Goal: Task Accomplishment & Management: Manage account settings

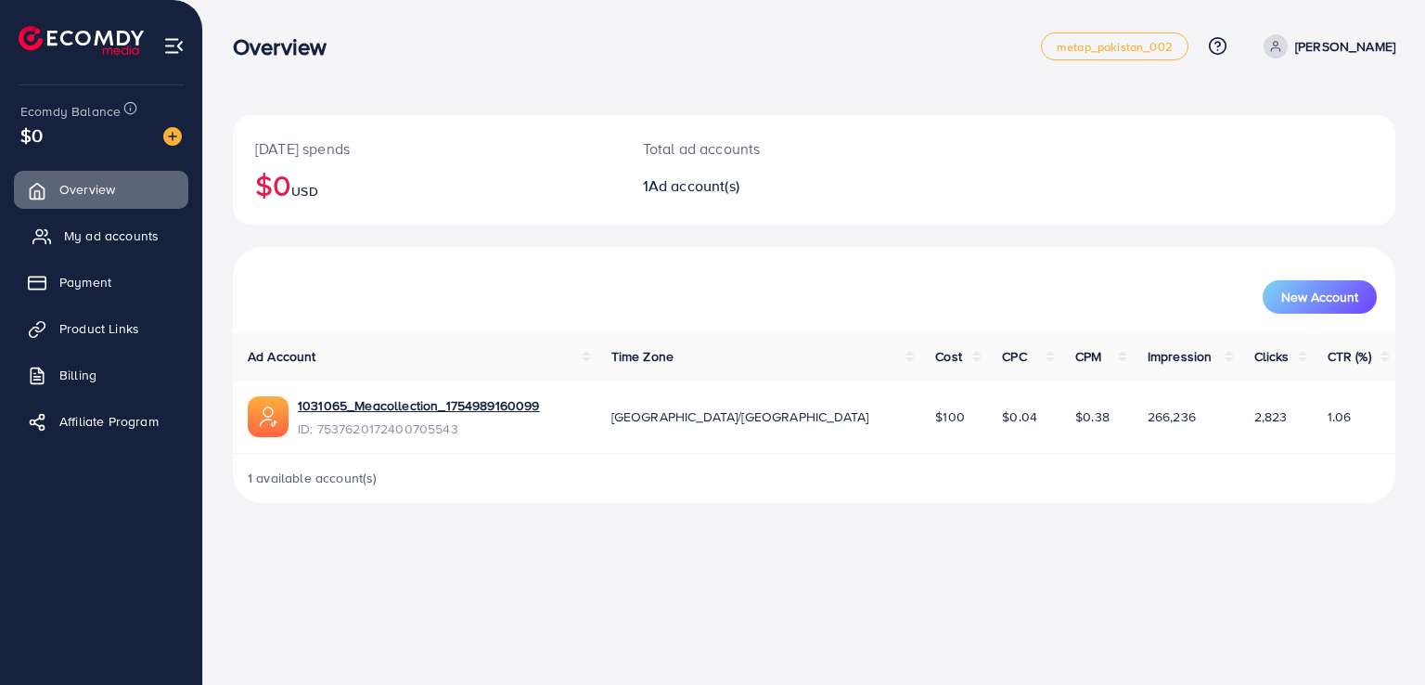
click at [155, 246] on link "My ad accounts" at bounding box center [101, 235] width 174 height 37
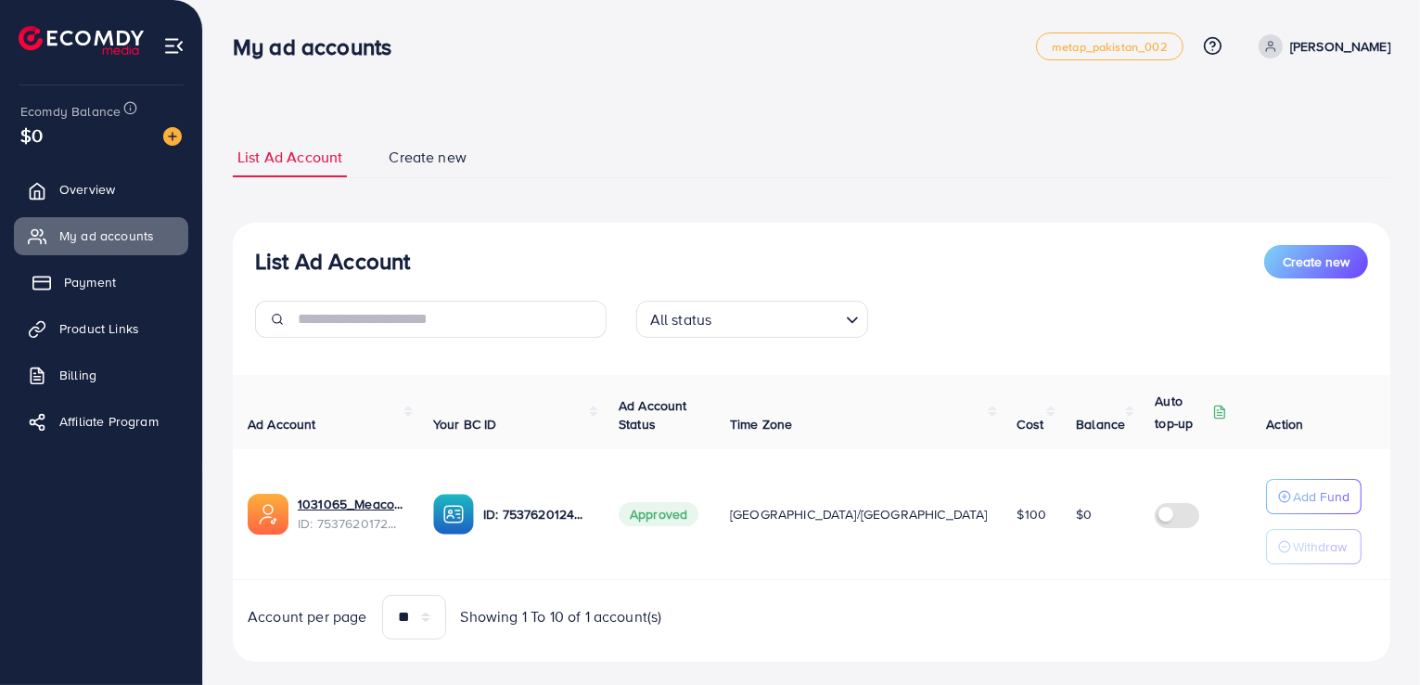
click at [130, 283] on link "Payment" at bounding box center [101, 281] width 174 height 37
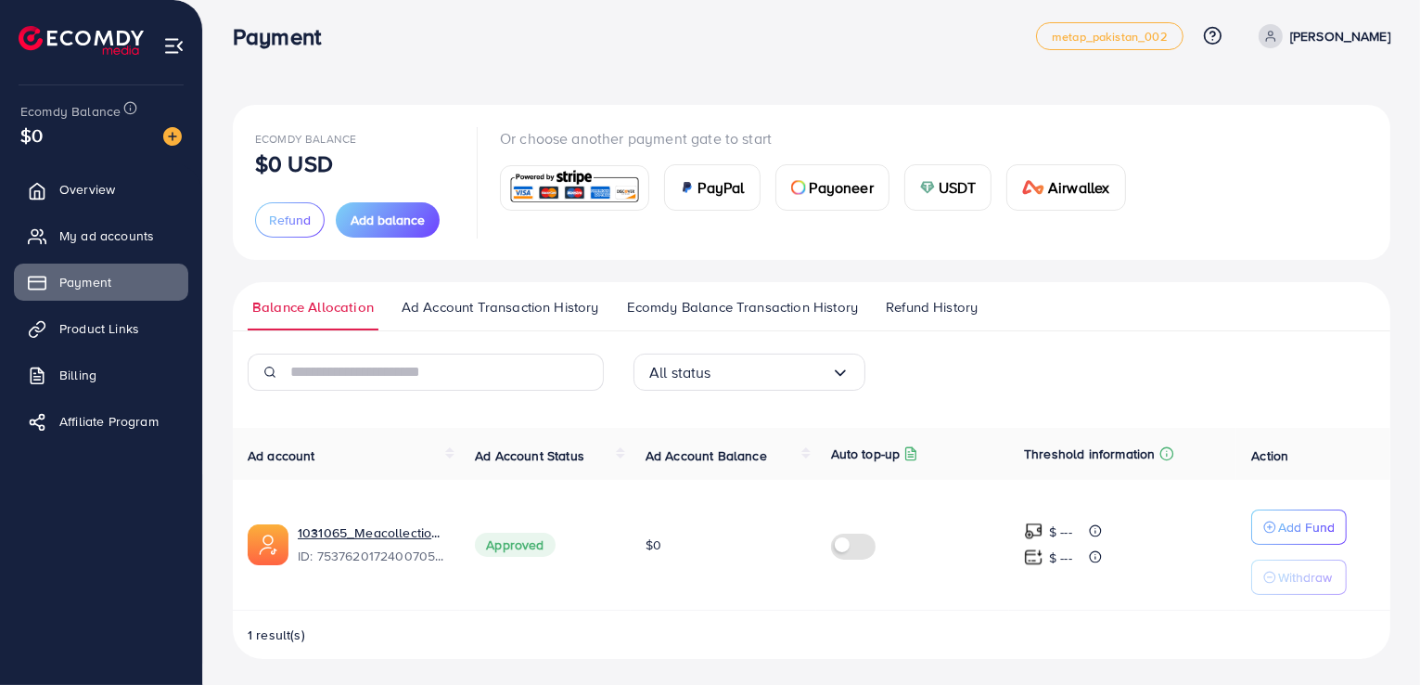
scroll to position [13, 0]
click at [131, 369] on link "Billing" at bounding box center [101, 374] width 174 height 37
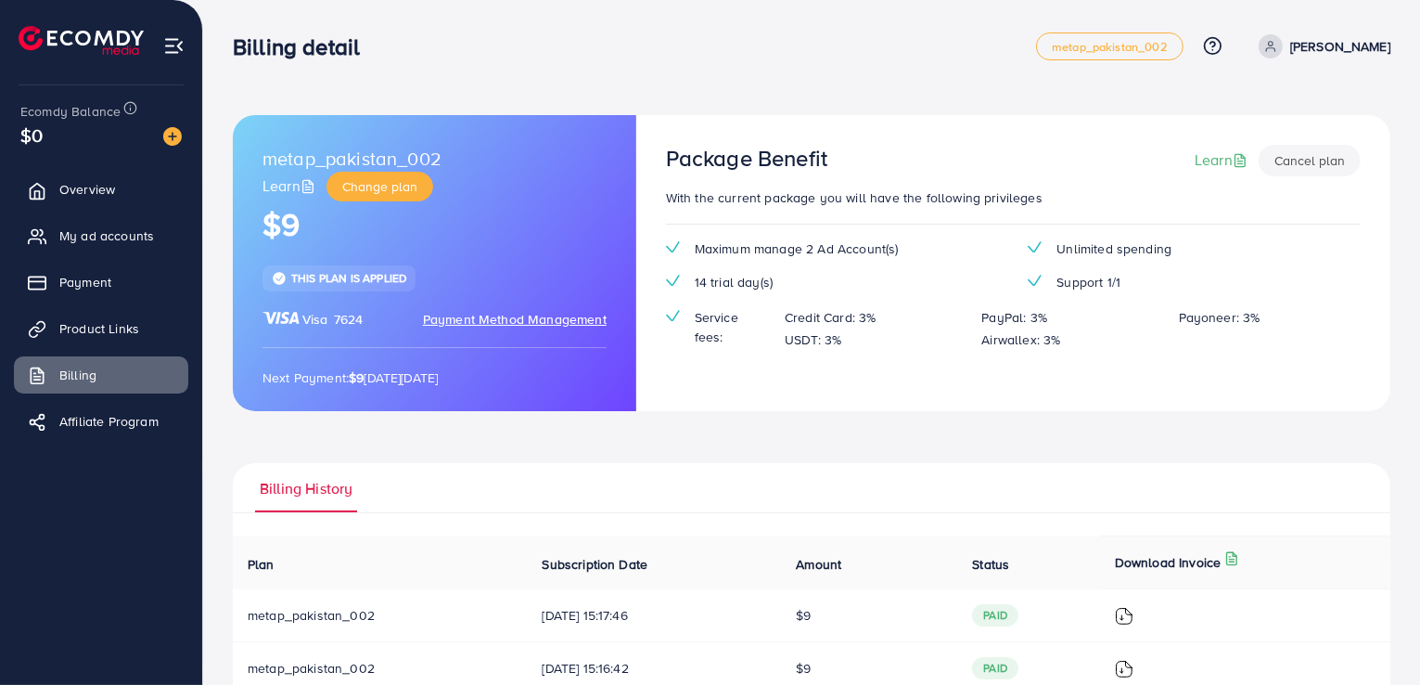
scroll to position [53, 0]
